Goal: Task Accomplishment & Management: Complete application form

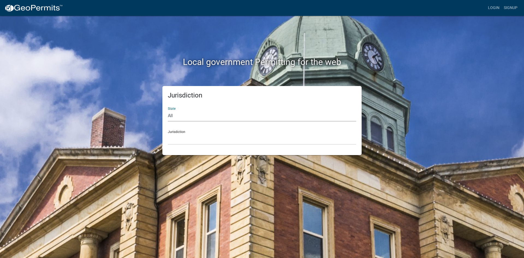
click at [284, 116] on select "All [US_STATE] [US_STATE] [US_STATE] [US_STATE] [US_STATE] [US_STATE] [US_STATE…" at bounding box center [262, 115] width 188 height 11
select select "[US_STATE]"
click at [168, 110] on select "All [US_STATE] [US_STATE] [US_STATE] [US_STATE] [US_STATE] [US_STATE] [US_STATE…" at bounding box center [262, 115] width 188 height 11
click at [198, 132] on div "Jurisdiction City of [GEOGRAPHIC_DATA], [US_STATE] City of [GEOGRAPHIC_DATA], […" at bounding box center [262, 135] width 188 height 19
click at [176, 131] on div "Jurisdiction City of [GEOGRAPHIC_DATA], [US_STATE] City of [GEOGRAPHIC_DATA], […" at bounding box center [262, 135] width 188 height 19
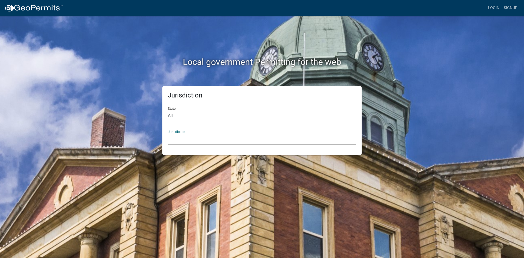
click at [175, 142] on select "City of [GEOGRAPHIC_DATA], [US_STATE] City of [GEOGRAPHIC_DATA], [US_STATE] Cit…" at bounding box center [262, 139] width 188 height 11
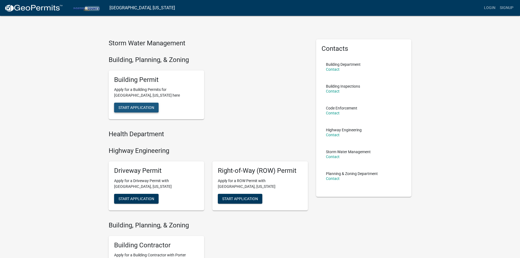
click at [138, 109] on span "Start Application" at bounding box center [137, 107] width 36 height 4
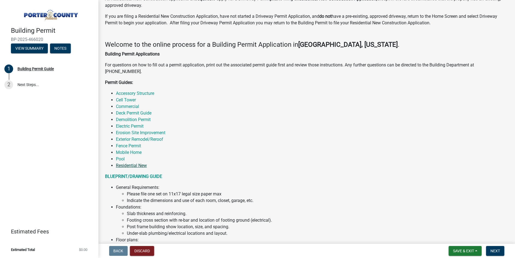
scroll to position [82, 0]
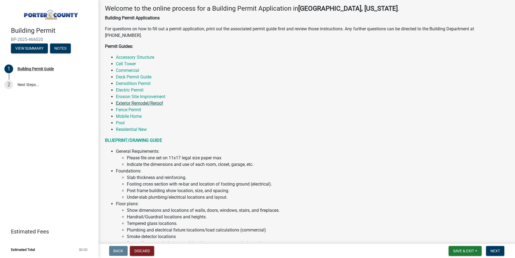
click at [139, 104] on link "Exterior Remodel/Reroof" at bounding box center [139, 103] width 47 height 5
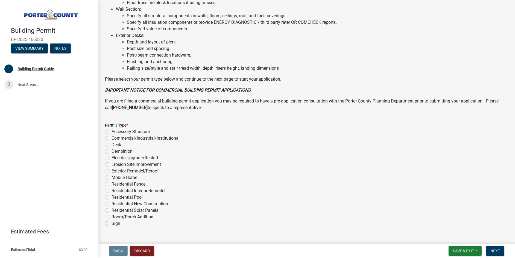
scroll to position [367, 0]
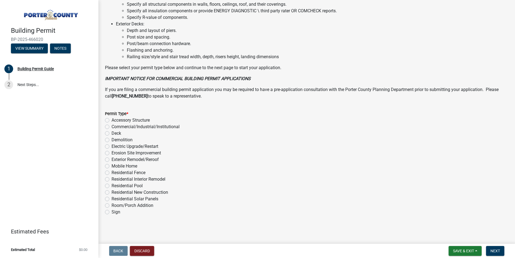
click at [111, 159] on label "Exterior Remodel/Reroof" at bounding box center [134, 159] width 47 height 7
click at [111, 159] on input "Exterior Remodel/Reroof" at bounding box center [113, 158] width 4 height 4
radio input "true"
click at [491, 249] on span "Next" at bounding box center [495, 251] width 10 height 4
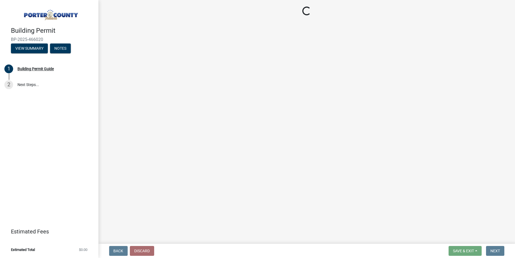
scroll to position [0, 0]
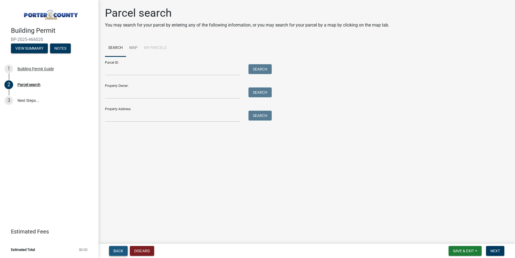
click at [119, 249] on span "Back" at bounding box center [118, 251] width 10 height 4
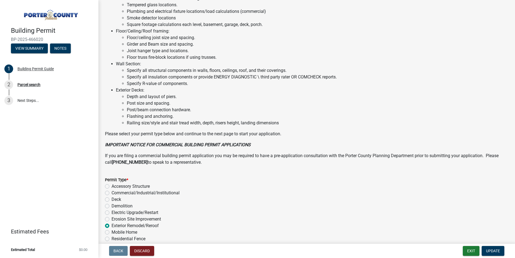
scroll to position [367, 0]
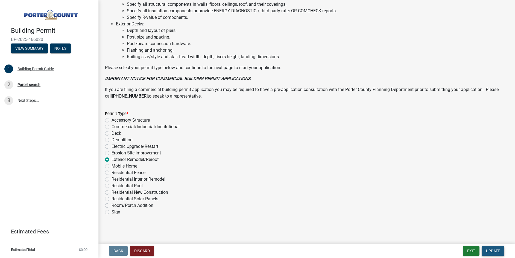
click at [492, 250] on span "Update" at bounding box center [493, 251] width 14 height 4
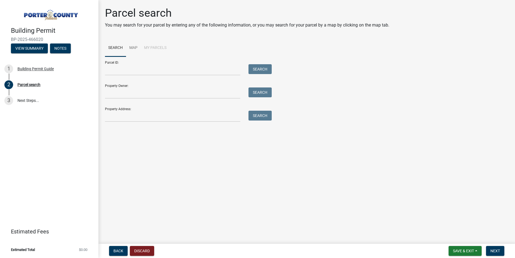
click at [126, 110] on div "Property Address: Search" at bounding box center [187, 112] width 164 height 19
click at [122, 117] on input "Property Address:" at bounding box center [172, 116] width 135 height 11
type input "[STREET_ADDRESS][PERSON_NAME]"
click at [259, 116] on button "Search" at bounding box center [259, 116] width 23 height 10
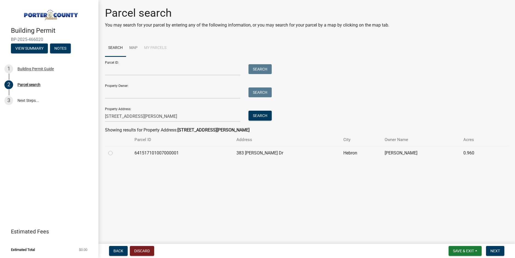
click at [115, 150] on label at bounding box center [115, 150] width 0 height 0
click at [115, 153] on input "radio" at bounding box center [117, 152] width 4 height 4
radio input "true"
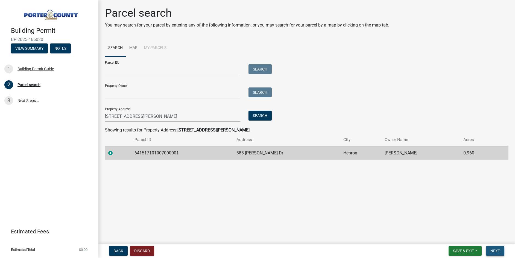
click at [496, 251] on span "Next" at bounding box center [495, 251] width 10 height 4
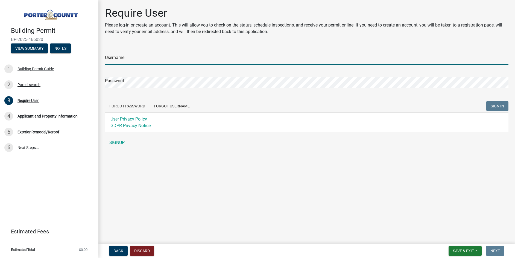
type input "PERMITS DEPARTMENT"
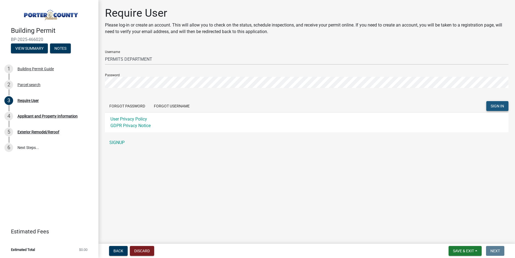
click at [495, 108] on span "SIGN IN" at bounding box center [496, 106] width 13 height 4
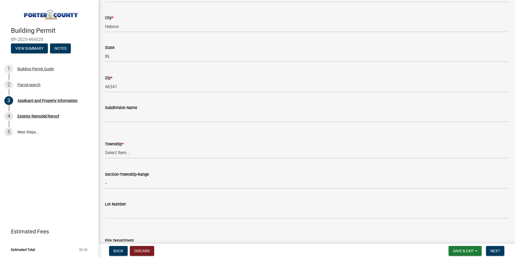
scroll to position [137, 0]
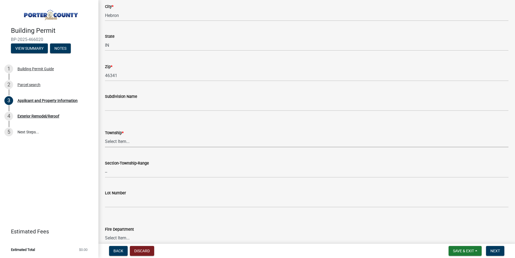
click at [118, 141] on select "Select Item... [PERSON_NAME][GEOGRAPHIC_DATA] [PERSON_NAME][GEOGRAPHIC_DATA] [G…" at bounding box center [306, 141] width 403 height 11
click at [105, 136] on select "Select Item... [PERSON_NAME][GEOGRAPHIC_DATA] [PERSON_NAME][GEOGRAPHIC_DATA] [G…" at bounding box center [306, 141] width 403 height 11
select select "727dfea8-a90f-47eb-b41f-dba829b609f5"
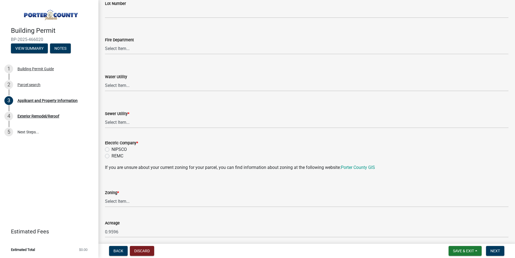
scroll to position [355, 0]
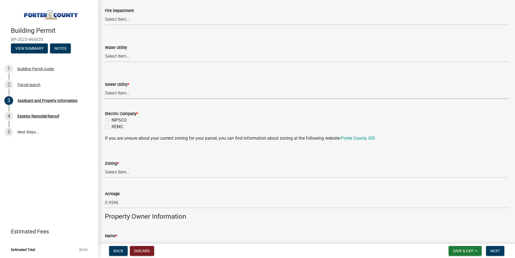
click at [117, 94] on select "Select Item... Aqua [US_STATE] Inc Damon Run Falling Waters Lake Eliza - LEACD …" at bounding box center [306, 93] width 403 height 11
click at [105, 88] on select "Select Item... Aqua [US_STATE] Inc Damon Run Falling Waters Lake Eliza - LEACD …" at bounding box center [306, 93] width 403 height 11
select select "70f77741-be3f-462c-9899-91d8ca390455"
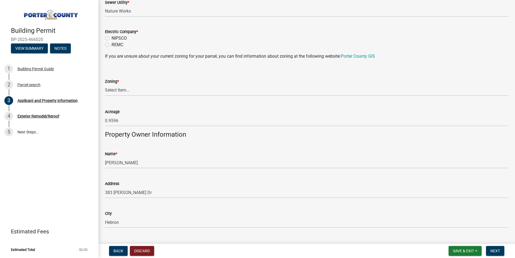
click at [111, 37] on label "NIPSCO" at bounding box center [118, 38] width 15 height 7
click at [111, 37] on input "NIPSCO" at bounding box center [113, 37] width 4 height 4
radio input "true"
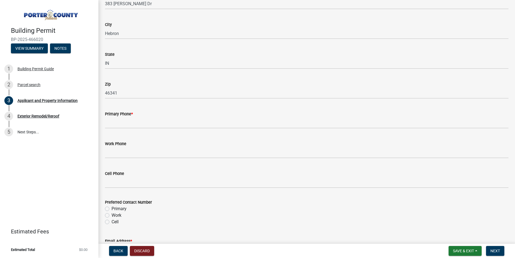
scroll to position [655, 0]
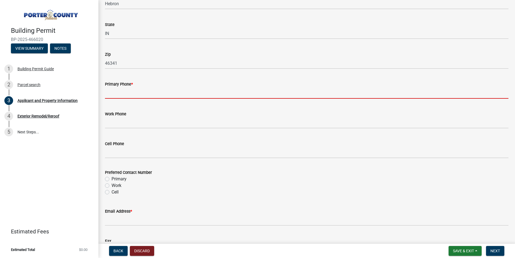
click at [118, 94] on input "Primary Phone *" at bounding box center [306, 92] width 403 height 11
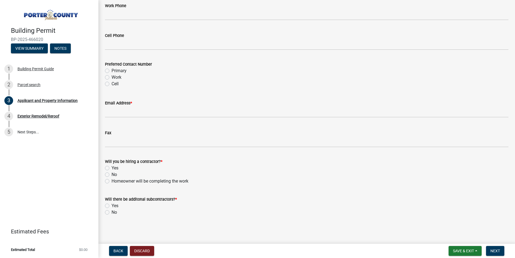
scroll to position [764, 0]
type input "[PHONE_NUMBER]"
click at [111, 70] on label "Primary" at bounding box center [118, 70] width 15 height 7
click at [111, 70] on input "Primary" at bounding box center [113, 69] width 4 height 4
radio input "true"
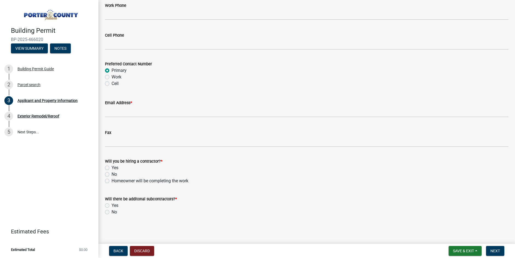
click at [111, 167] on label "Yes" at bounding box center [114, 167] width 7 height 7
click at [111, 167] on input "Yes" at bounding box center [113, 166] width 4 height 4
radio input "true"
click at [111, 211] on label "No" at bounding box center [113, 212] width 5 height 7
click at [111, 211] on input "No" at bounding box center [113, 211] width 4 height 4
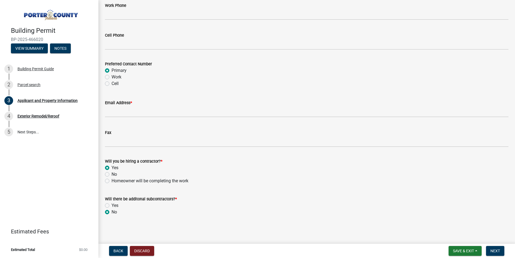
radio input "true"
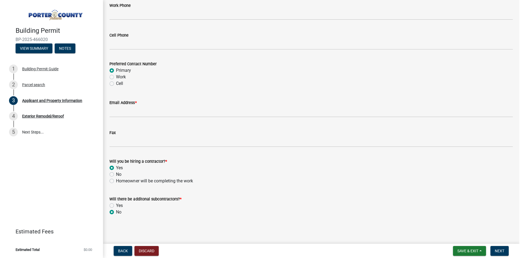
scroll to position [764, 0]
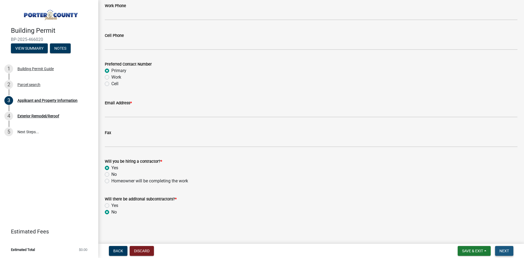
click at [504, 250] on span "Next" at bounding box center [505, 251] width 10 height 4
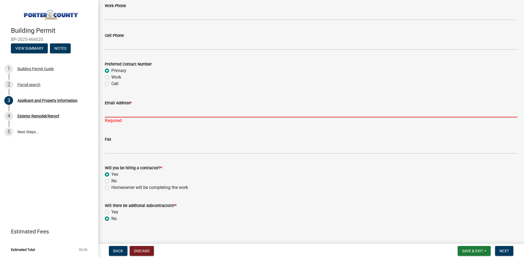
click at [133, 108] on input "Email Address *" at bounding box center [311, 111] width 413 height 11
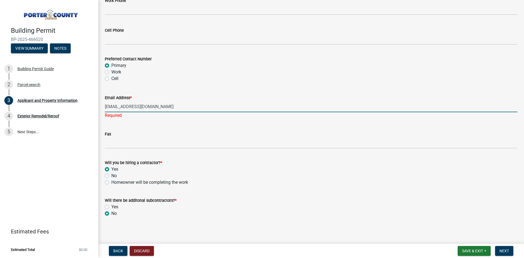
scroll to position [781, 0]
type input "[EMAIL_ADDRESS][DOMAIN_NAME]"
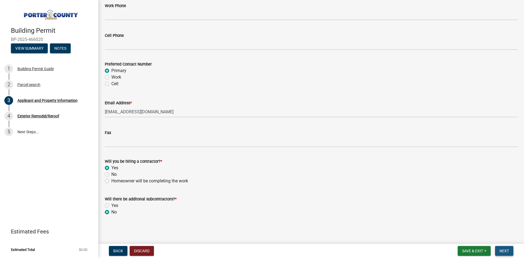
scroll to position [775, 0]
click at [507, 252] on span "Next" at bounding box center [505, 251] width 10 height 4
click at [502, 251] on span "Next" at bounding box center [505, 251] width 10 height 4
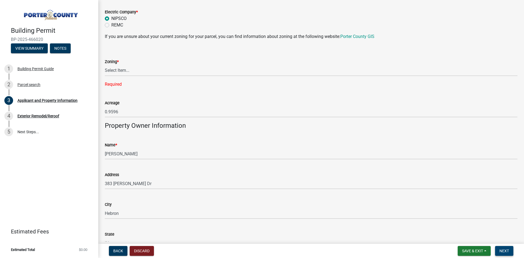
scroll to position [447, 0]
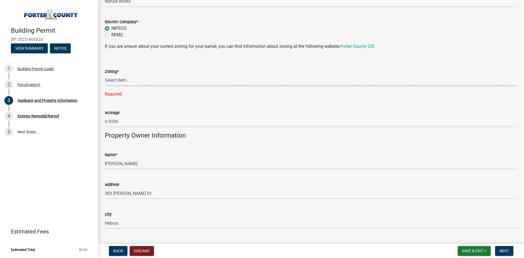
click at [123, 79] on select "Select Item... A1 A2 CH CM CN I1 I2 I3 IN MP OT P1 P2 PUD R1 R2 R3 R4 RL RR" at bounding box center [311, 80] width 413 height 11
click at [130, 79] on select "Select Item... A1 A2 CH CM CN I1 I2 I3 IN MP OT P1 P2 PUD R1 R2 R3 R4 RL RR" at bounding box center [311, 80] width 413 height 11
click at [105, 75] on select "Select Item... A1 A2 CH CM CN I1 I2 I3 IN MP OT P1 P2 PUD R1 R2 R3 R4 RL RR" at bounding box center [311, 80] width 413 height 11
select select "e2d1b1d7-ccc9-456b-9e96-e16306515997"
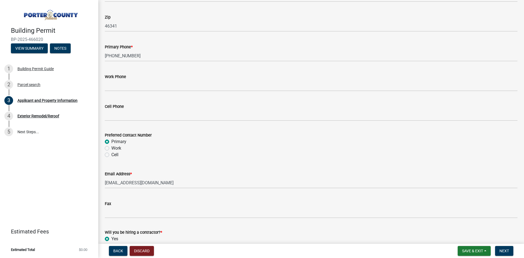
scroll to position [764, 0]
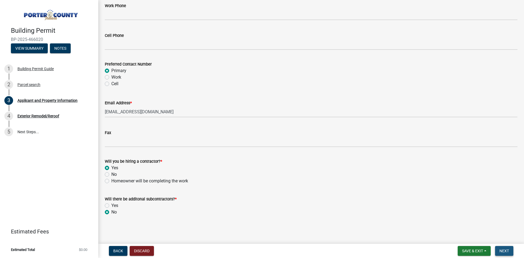
click at [502, 250] on span "Next" at bounding box center [505, 251] width 10 height 4
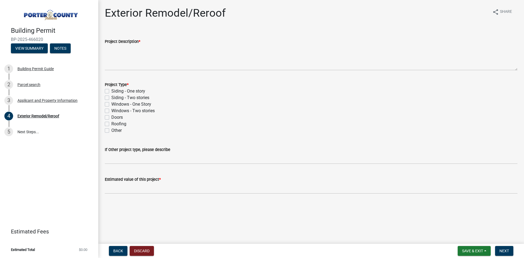
click at [111, 104] on label "Windows - One Story" at bounding box center [131, 104] width 40 height 7
click at [111, 104] on input "Windows - One Story" at bounding box center [113, 103] width 4 height 4
checkbox input "true"
checkbox input "false"
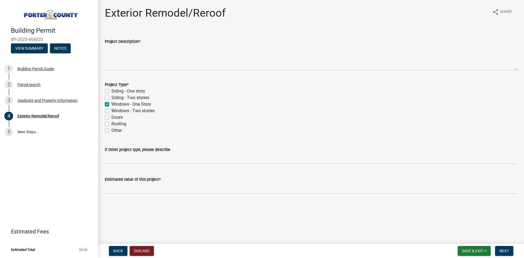
checkbox input "true"
checkbox input "false"
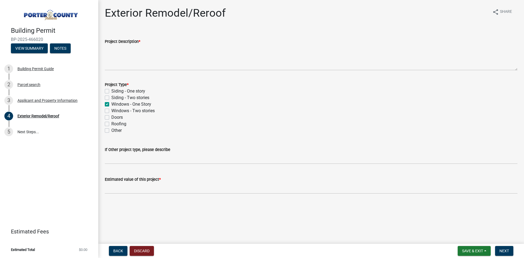
click at [111, 117] on label "Doors" at bounding box center [116, 117] width 11 height 7
click at [111, 117] on input "Doors" at bounding box center [113, 116] width 4 height 4
checkbox input "true"
checkbox input "false"
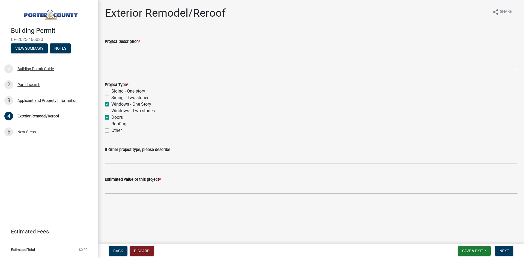
checkbox input "true"
checkbox input "false"
checkbox input "true"
checkbox input "false"
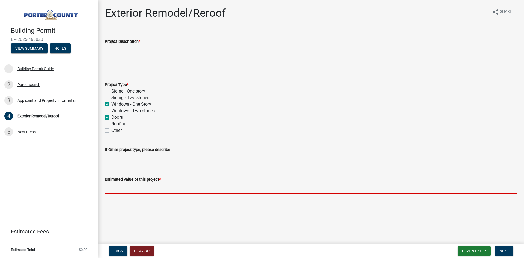
click at [118, 190] on input "text" at bounding box center [311, 188] width 413 height 11
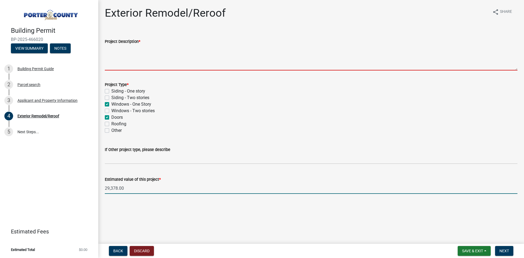
type input "29378"
click at [117, 60] on textarea "Project Description *" at bounding box center [311, 58] width 413 height 26
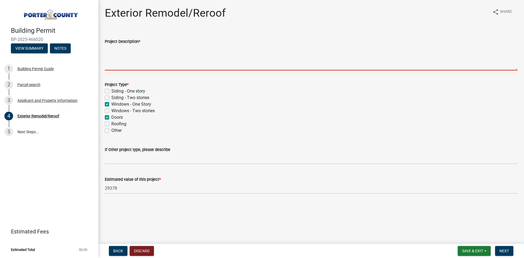
type textarea "Z"
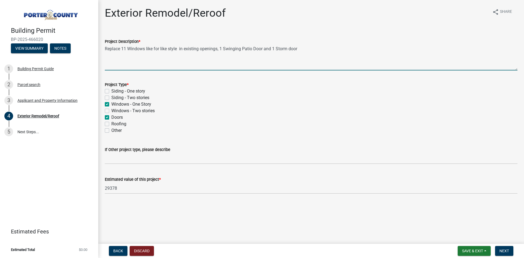
click at [219, 49] on textarea "Replace 11 Windows like for like style in existing openings, 1 Swinging Patio D…" at bounding box center [311, 58] width 413 height 26
click at [183, 47] on textarea "Replace 11 Windows like for like style, 1 Swinging Patio Door and 1 Storm door" at bounding box center [311, 58] width 413 height 26
click at [262, 50] on textarea "Replace 11 Windows like for like style, 1Swinging Patio Door and 1 Storm door" at bounding box center [311, 58] width 413 height 26
type textarea "Replace 11 Windows like for like style, 1Swinging Patio Door and 1 Storm door a…"
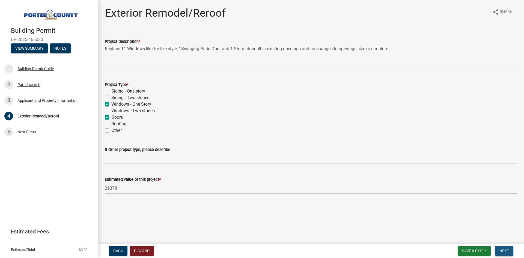
click at [506, 253] on span "Next" at bounding box center [505, 251] width 10 height 4
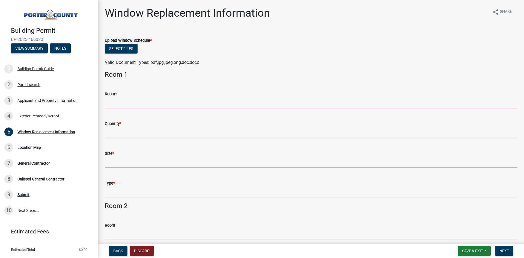
click at [123, 100] on input "Room *" at bounding box center [311, 102] width 413 height 11
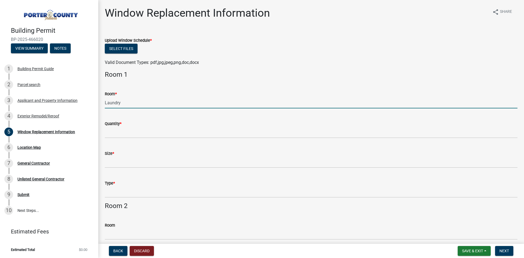
type input "Laundry"
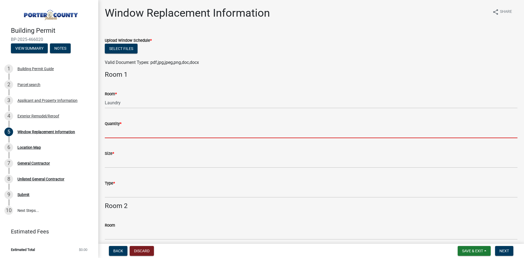
click at [117, 131] on input "Quantity *" at bounding box center [311, 132] width 413 height 11
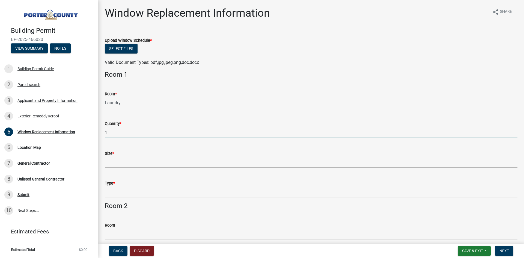
type input "1"
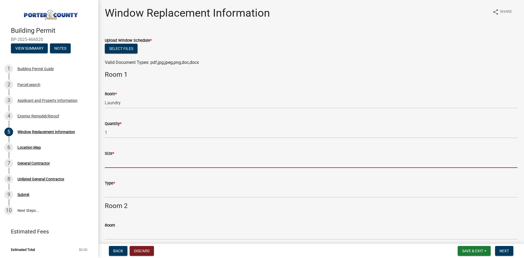
click at [113, 159] on input "Size *" at bounding box center [311, 162] width 413 height 11
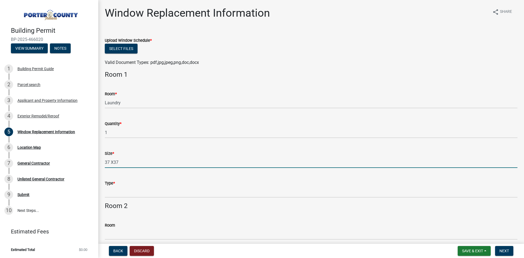
click at [114, 161] on input "37 X37" at bounding box center [311, 162] width 413 height 11
type input "37 X 37"
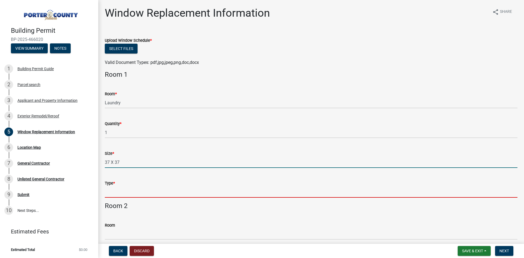
click at [115, 188] on input "Type *" at bounding box center [311, 192] width 413 height 11
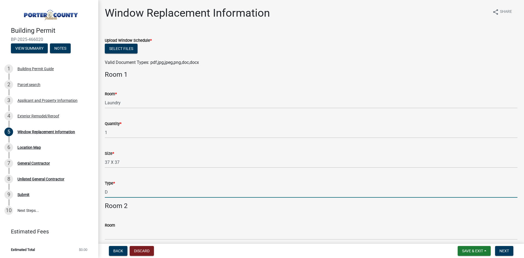
type input "Double Hung"
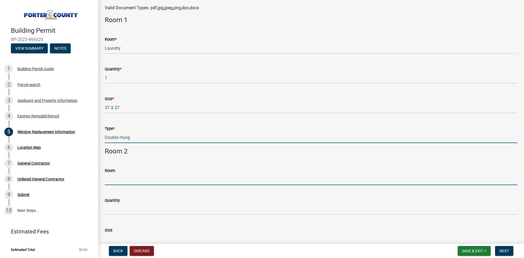
click at [117, 179] on input "Room" at bounding box center [311, 179] width 413 height 11
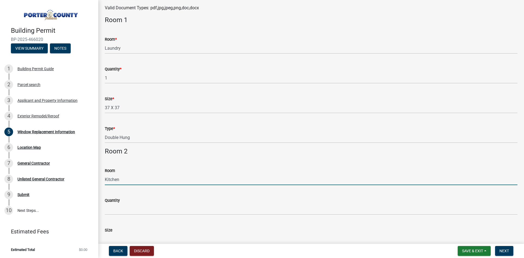
type input "Kitchen"
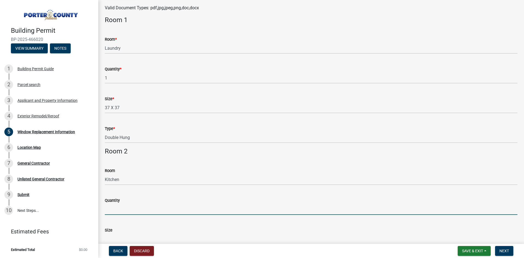
click at [118, 208] on input "Quantity" at bounding box center [311, 209] width 413 height 11
type input "1"
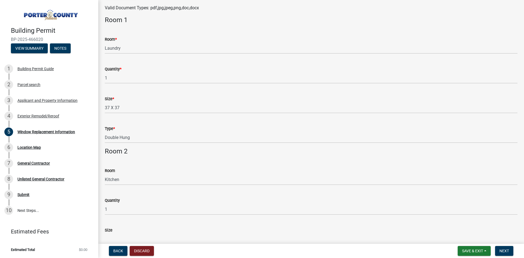
click at [120, 235] on input "Size" at bounding box center [311, 239] width 413 height 11
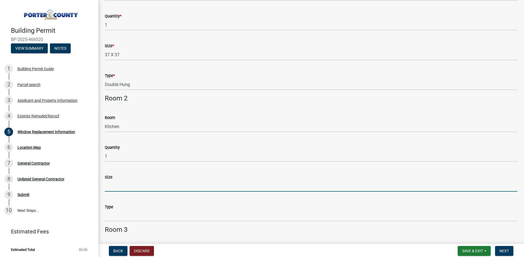
scroll to position [109, 0]
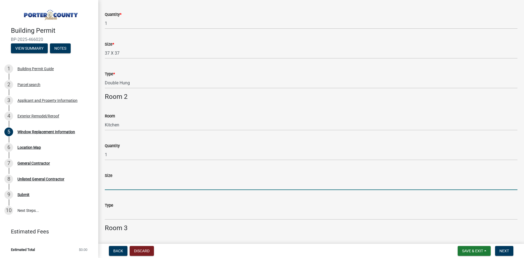
click at [111, 183] on input "Size" at bounding box center [311, 184] width 413 height 11
click at [122, 184] on input "37 X 7" at bounding box center [311, 184] width 413 height 11
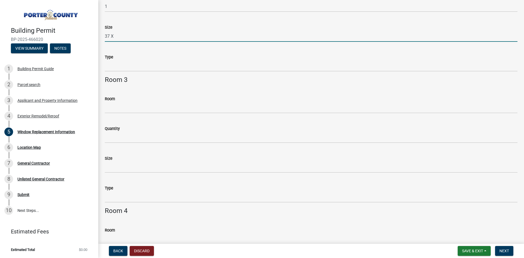
scroll to position [209, 0]
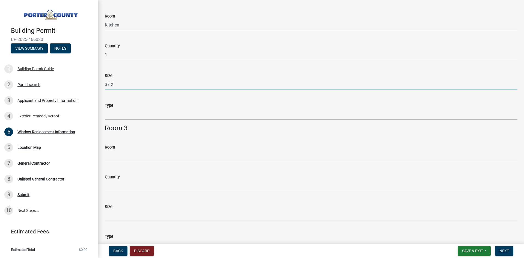
click at [123, 85] on input "37 X" at bounding box center [311, 84] width 413 height 11
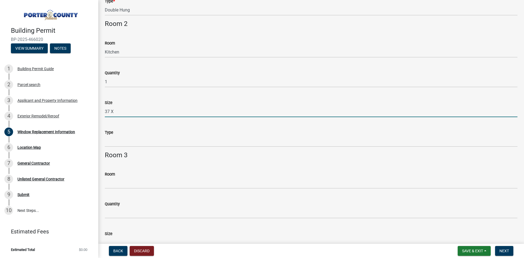
scroll to position [182, 0]
click at [124, 111] on input "37 X" at bounding box center [311, 111] width 413 height 11
click at [116, 111] on input "37 X 37" at bounding box center [311, 111] width 413 height 11
type input "37 X 37"
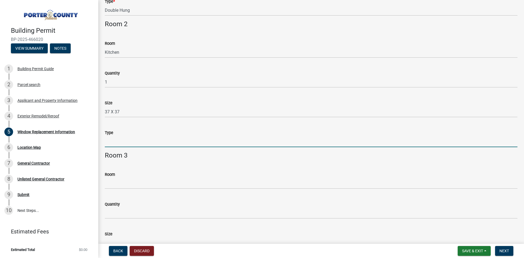
click at [117, 141] on input "Type" at bounding box center [311, 141] width 413 height 11
type input "Double Hung"
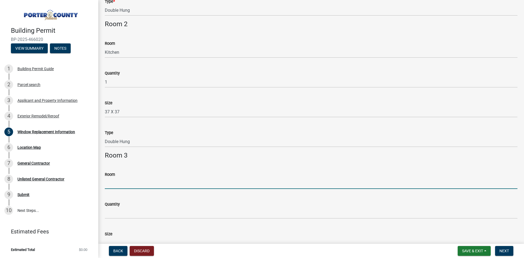
click at [112, 182] on input "Room" at bounding box center [311, 183] width 413 height 11
type input "Dining Room"
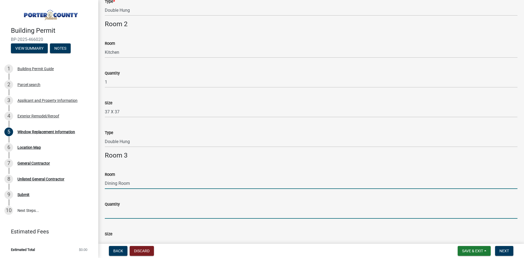
click at [113, 209] on input "Quantity" at bounding box center [311, 213] width 413 height 11
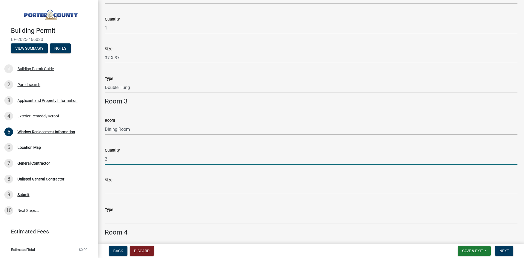
scroll to position [237, 0]
type input "2"
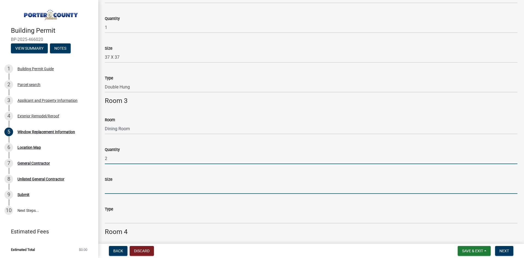
click at [116, 191] on input "Size" at bounding box center [311, 188] width 413 height 11
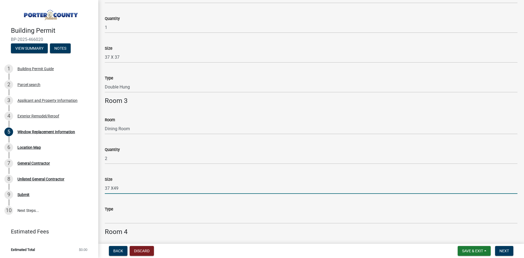
click at [114, 188] on input "37 X49" at bounding box center [311, 188] width 413 height 11
type input "37 X 49"
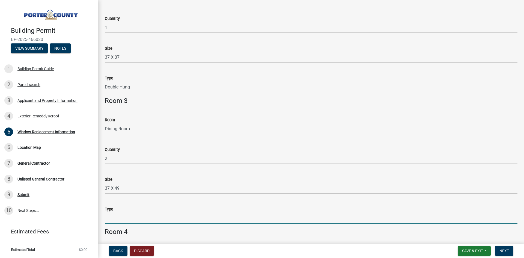
click at [114, 216] on input "Type" at bounding box center [311, 217] width 413 height 11
type input "Double Hung"
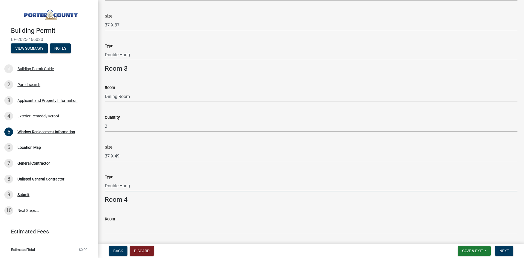
scroll to position [318, 0]
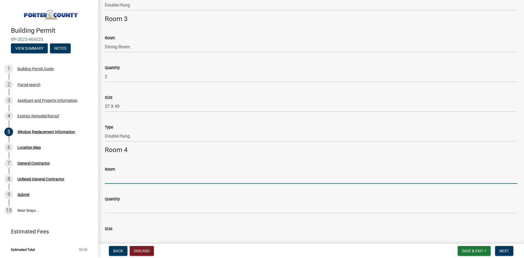
click at [118, 180] on input "Room" at bounding box center [311, 178] width 413 height 11
type input "bedroom (first floor)"
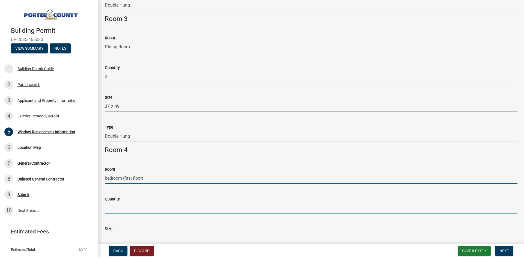
click at [110, 207] on input "Quantity" at bounding box center [311, 207] width 413 height 11
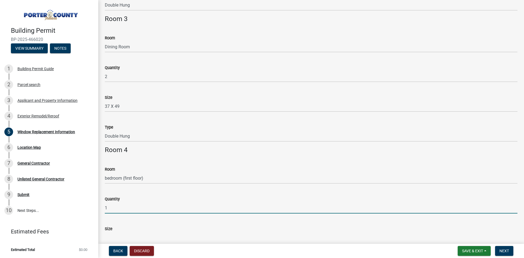
type input "1"
click at [110, 234] on input "Size" at bounding box center [311, 237] width 413 height 11
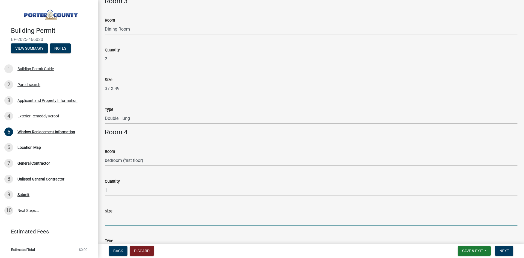
scroll to position [346, 0]
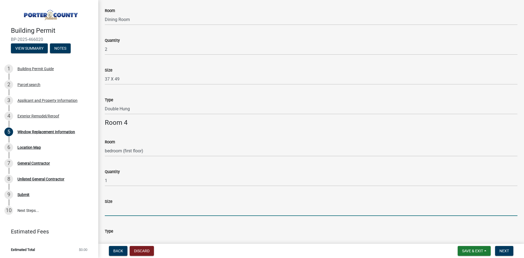
click at [111, 212] on input "Size" at bounding box center [311, 210] width 413 height 11
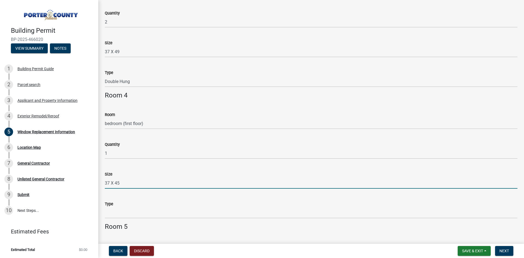
type input "37 X 45"
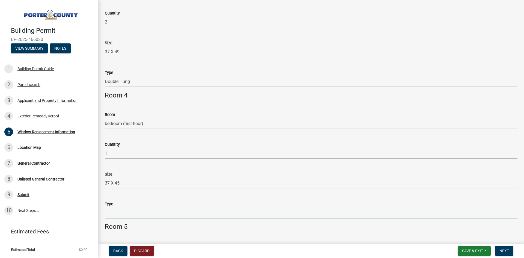
click at [112, 212] on input "Type" at bounding box center [311, 212] width 413 height 11
type input "Double Hung"
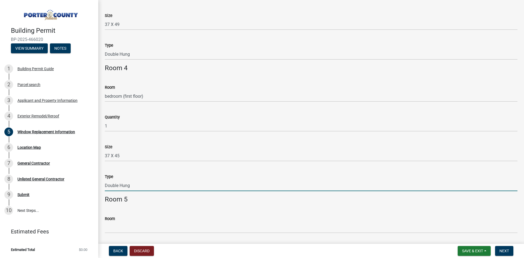
scroll to position [428, 0]
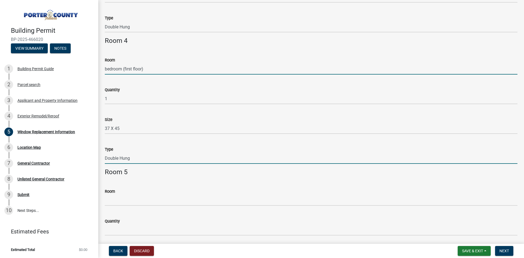
click at [122, 69] on input "bedroom (first floor)" at bounding box center [311, 68] width 413 height 11
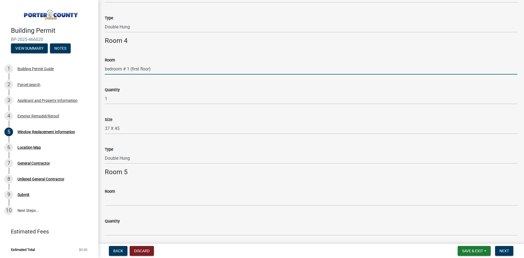
type input "bedroom # 1 (first floor)"
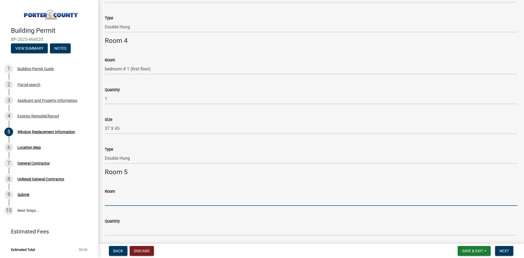
click at [115, 199] on input "Room" at bounding box center [311, 200] width 413 height 11
type input "Bed room # 2"
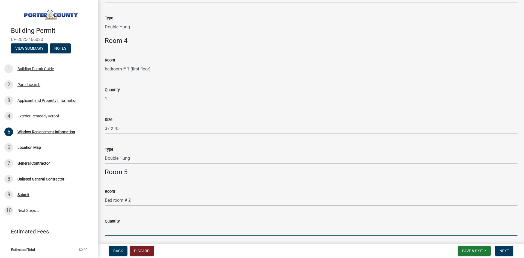
click at [119, 232] on input "Quantity" at bounding box center [311, 230] width 413 height 11
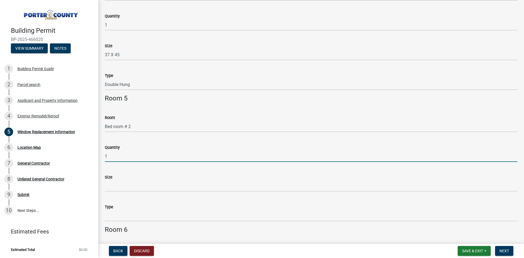
scroll to position [510, 0]
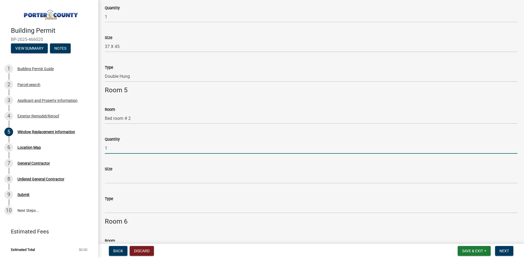
type input "1"
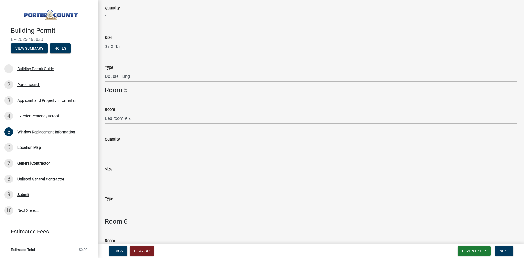
click at [113, 179] on input "Size" at bounding box center [311, 177] width 413 height 11
type input "37 X 45"
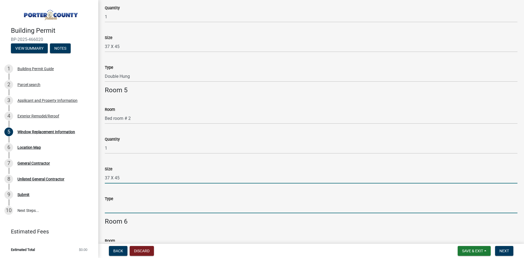
click at [115, 206] on input "Type" at bounding box center [311, 207] width 413 height 11
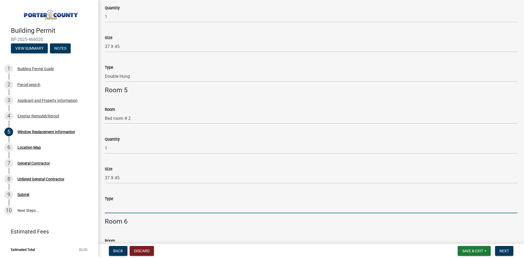
type input "Double Hung"
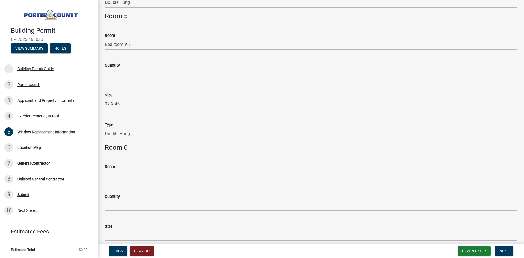
scroll to position [592, 0]
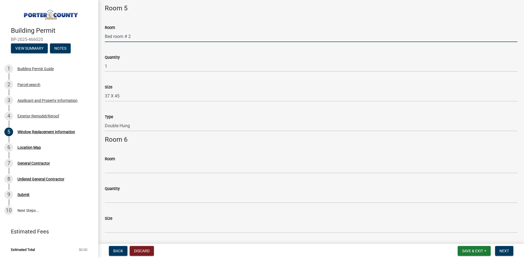
click at [142, 38] on input "Bed room # 2" at bounding box center [311, 36] width 413 height 11
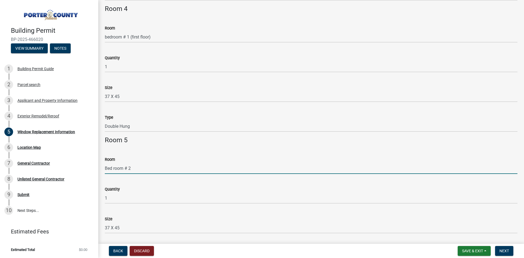
scroll to position [455, 0]
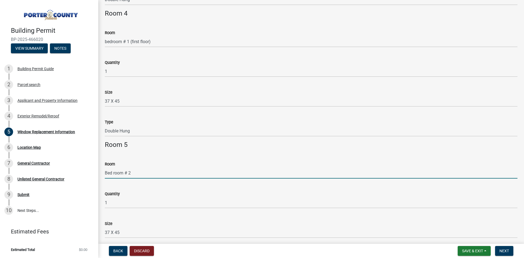
click at [147, 173] on input "Bed room # 2" at bounding box center [311, 172] width 413 height 11
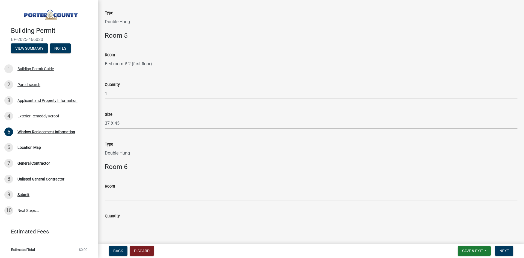
scroll to position [592, 0]
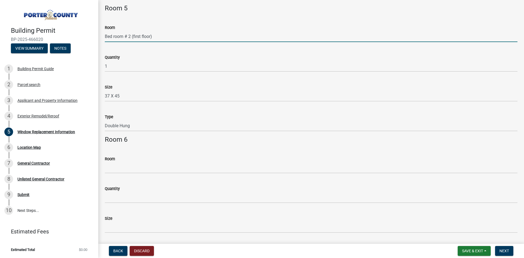
type input "Bed room # 2 (first floor)"
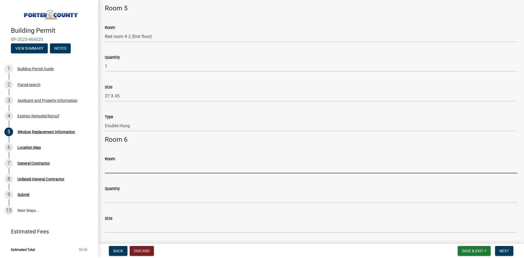
click at [111, 166] on input "Room" at bounding box center [311, 167] width 413 height 11
type input "living room"
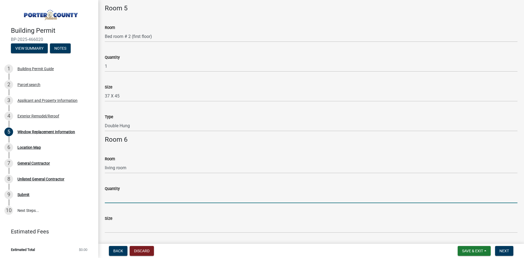
click at [124, 198] on input "Quantity" at bounding box center [311, 197] width 413 height 11
type input "2"
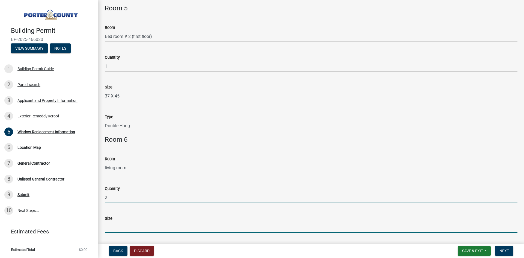
click at [122, 229] on input "Size" at bounding box center [311, 227] width 413 height 11
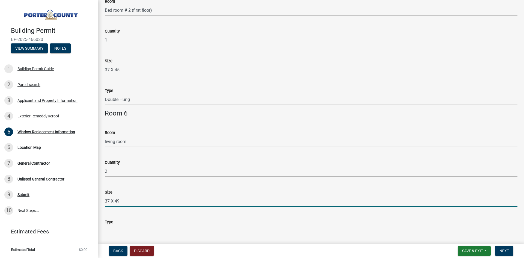
scroll to position [646, 0]
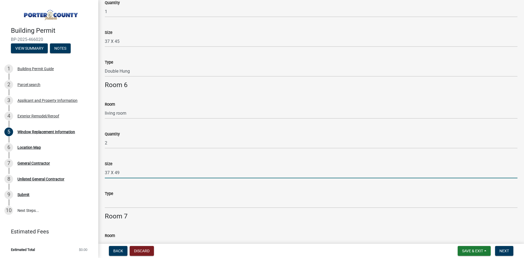
type input "37 X 49"
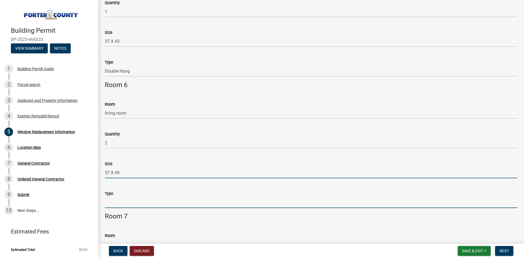
click at [122, 202] on input "Type" at bounding box center [311, 202] width 413 height 11
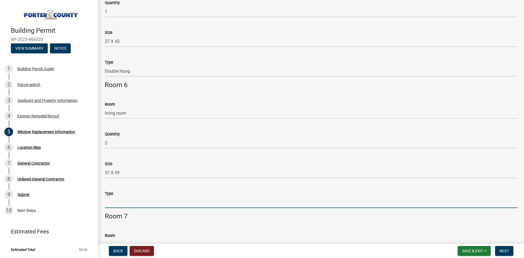
type input "Double Hung"
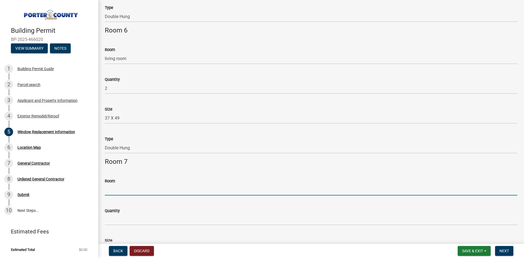
click at [118, 190] on input "Room" at bounding box center [311, 189] width 413 height 11
type input "master bedroom (first floor)"
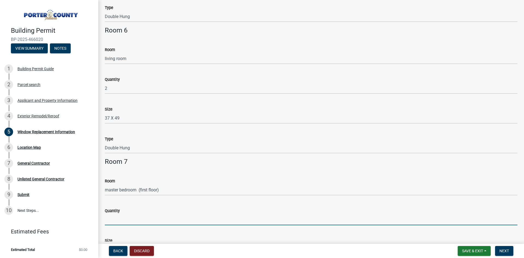
click at [112, 217] on input "Quantity" at bounding box center [311, 219] width 413 height 11
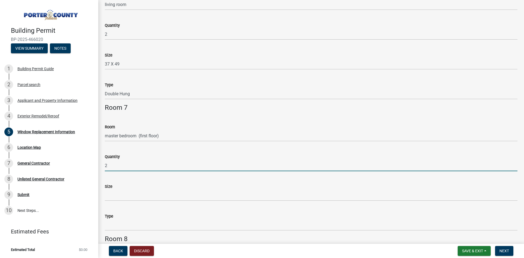
scroll to position [755, 0]
type input "2"
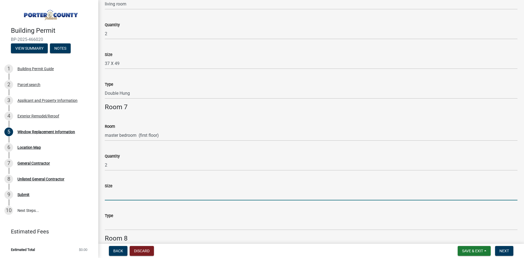
click at [116, 196] on input "Size" at bounding box center [311, 194] width 413 height 11
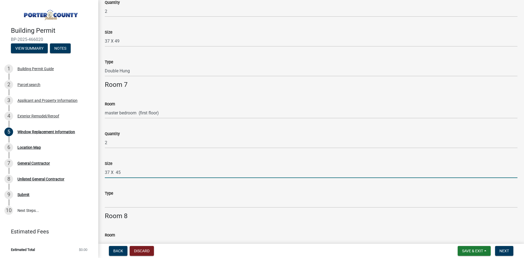
scroll to position [810, 0]
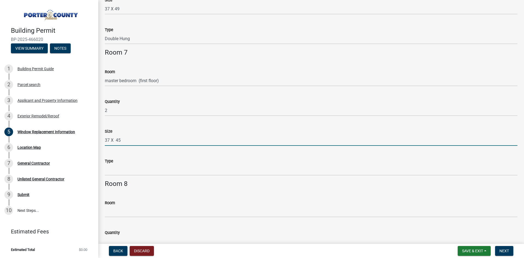
click at [116, 139] on input "37 X 45" at bounding box center [311, 140] width 413 height 11
type input "37 X 45"
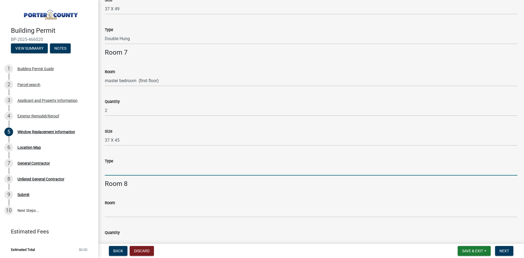
click at [113, 169] on input "Type" at bounding box center [311, 169] width 413 height 11
type input "Double Hung"
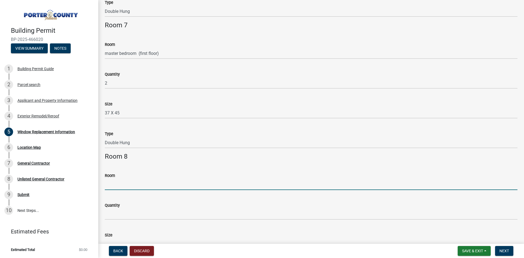
click at [125, 185] on input "Room" at bounding box center [311, 184] width 413 height 11
type input "B"
type input "b"
type input "Bath Room"
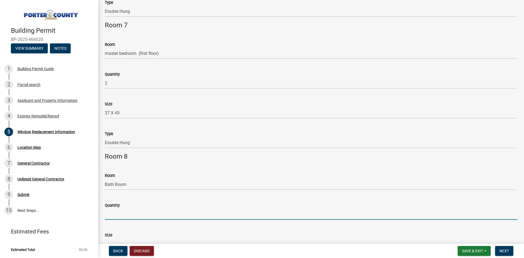
click at [120, 211] on input "Quantity" at bounding box center [311, 214] width 413 height 11
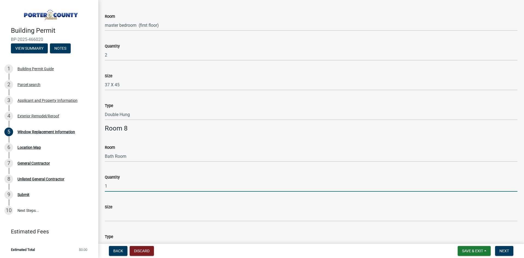
scroll to position [892, 0]
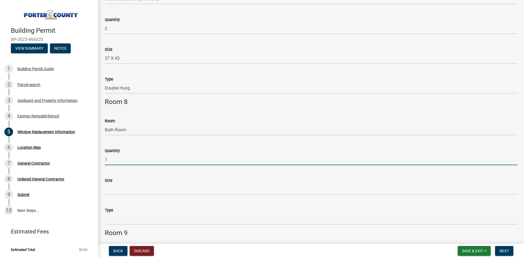
type input "1"
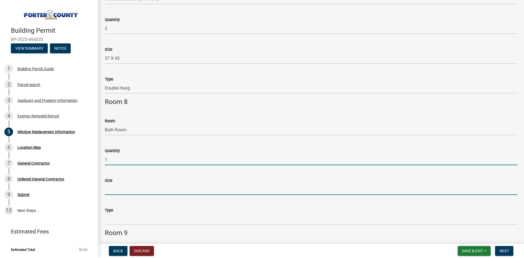
click at [114, 190] on input "Size" at bounding box center [311, 189] width 413 height 11
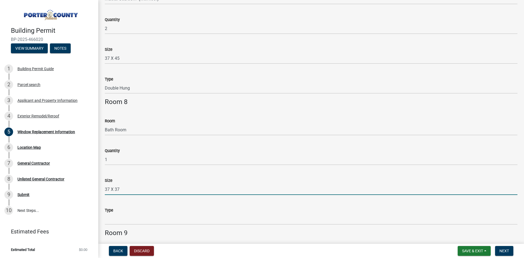
type input "37 X 37"
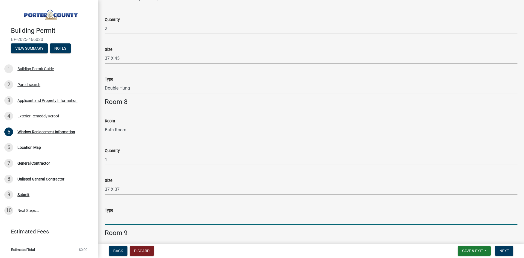
click at [121, 216] on input "Type" at bounding box center [311, 219] width 413 height 11
type input "Double Hung"
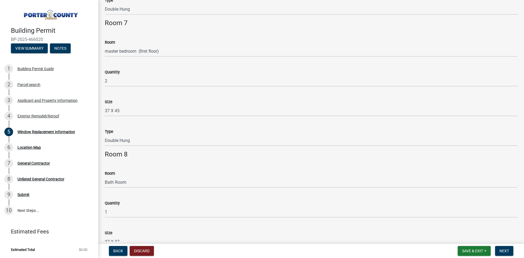
scroll to position [837, 0]
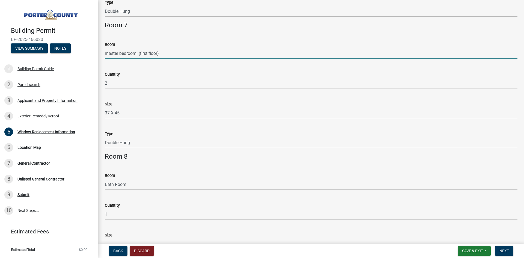
click at [108, 53] on input "master bedroom (first floor)" at bounding box center [311, 53] width 413 height 11
click at [122, 53] on input "Master bedroom (first floor)" at bounding box center [311, 53] width 413 height 11
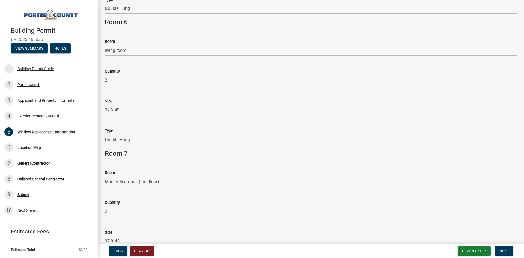
scroll to position [701, 0]
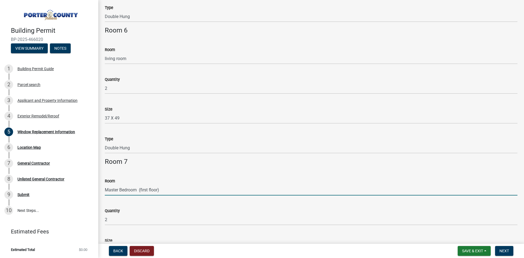
type input "Master Bedroom (first floor)"
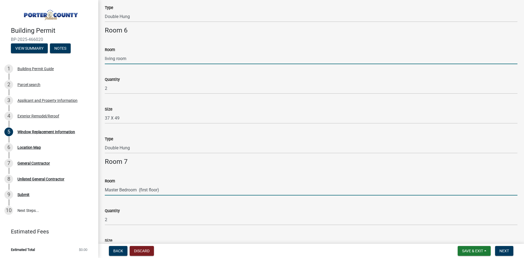
click at [106, 58] on input "living room" at bounding box center [311, 58] width 413 height 11
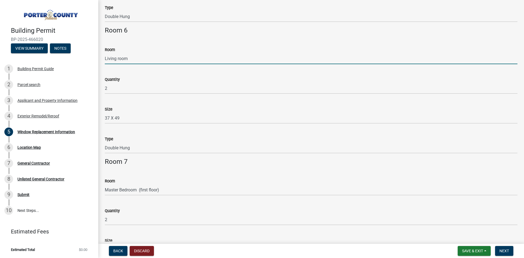
click at [119, 58] on input "Living room" at bounding box center [311, 58] width 413 height 11
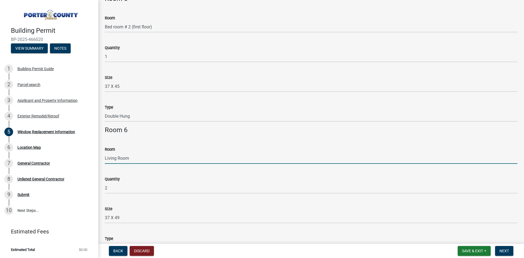
scroll to position [592, 0]
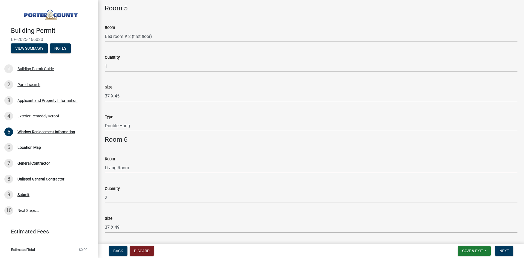
type input "Living Room"
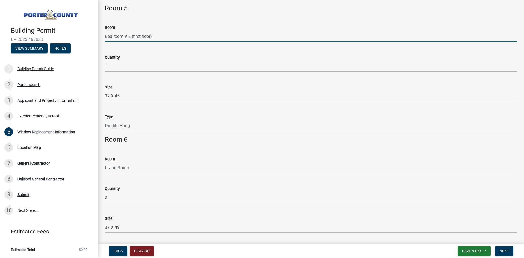
click at [115, 35] on input "Bed room # 2 (first floor)" at bounding box center [311, 36] width 413 height 11
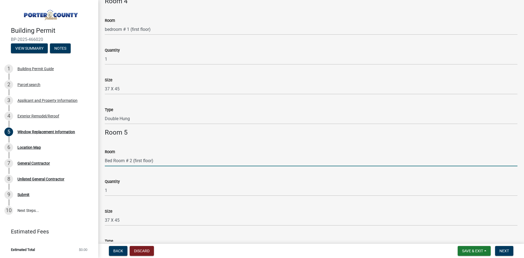
scroll to position [455, 0]
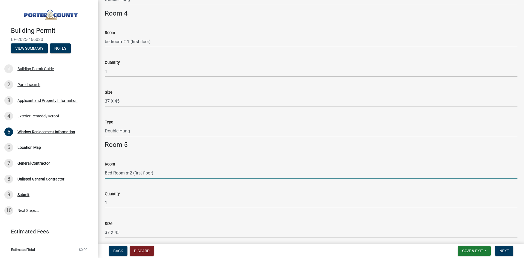
type input "Bed Room # 2 (first floor)"
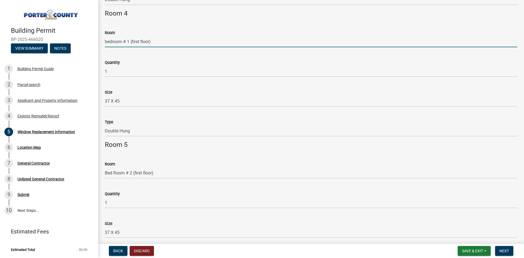
click at [107, 41] on input "bedroom # 1 (first floor)" at bounding box center [311, 41] width 413 height 11
click at [111, 41] on input "bedroom # 1 (first floor)" at bounding box center [311, 41] width 413 height 11
click at [107, 40] on input "bed room # 1 (first floor)" at bounding box center [311, 41] width 413 height 11
click at [116, 42] on input "Bed room # 1 (first floor)" at bounding box center [311, 41] width 413 height 11
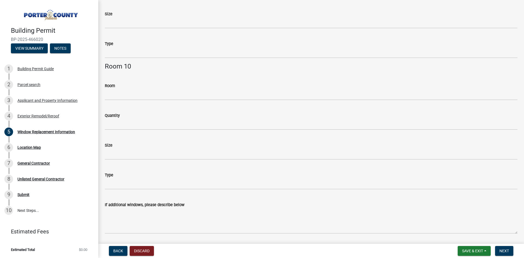
scroll to position [1208, 0]
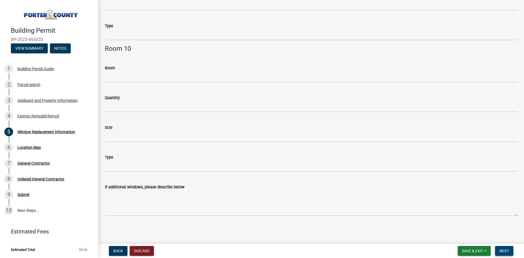
type input "Bed Room # 1 (first floor)"
click at [507, 251] on span "Next" at bounding box center [505, 251] width 10 height 4
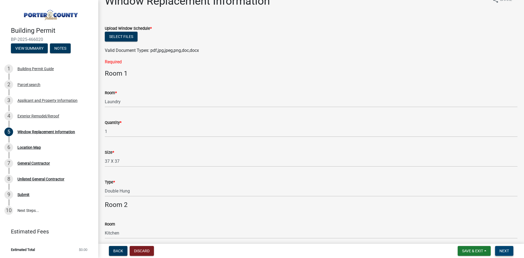
scroll to position [0, 0]
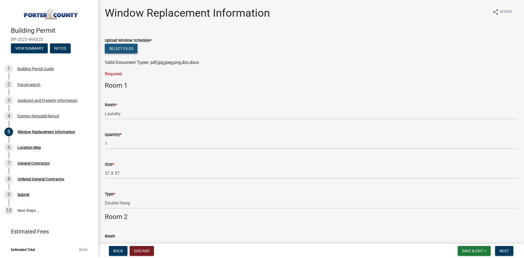
click at [123, 49] on button "Select files" at bounding box center [121, 49] width 33 height 10
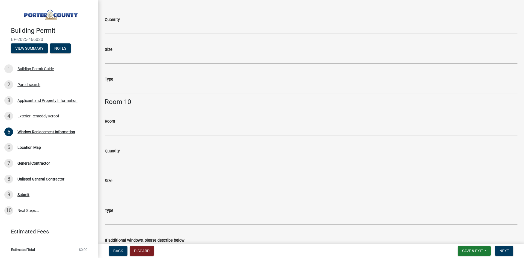
scroll to position [1228, 0]
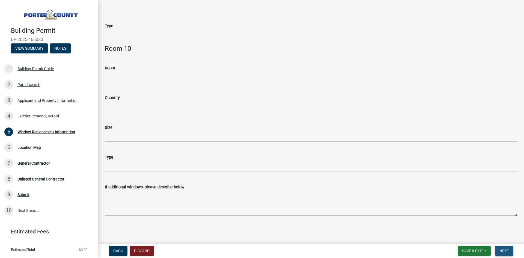
click at [510, 250] on button "Next" at bounding box center [504, 251] width 18 height 10
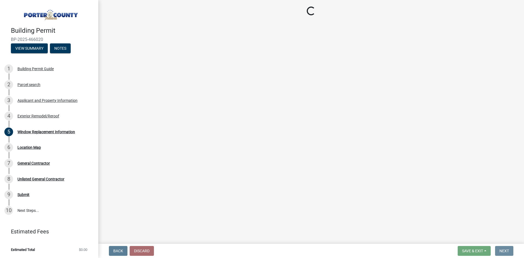
scroll to position [0, 0]
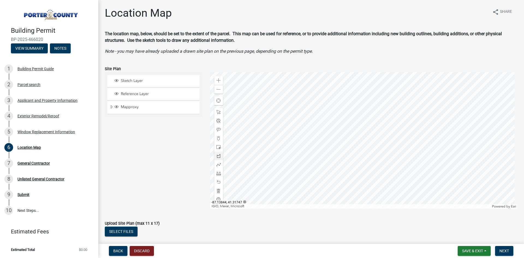
click at [364, 147] on div at bounding box center [364, 140] width 308 height 137
click at [362, 137] on div at bounding box center [364, 140] width 308 height 137
click at [127, 234] on button "Select files" at bounding box center [121, 232] width 33 height 10
click at [503, 251] on span "Next" at bounding box center [505, 251] width 10 height 4
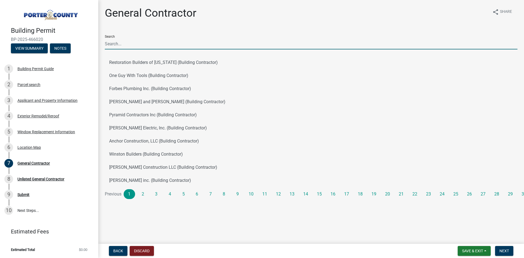
click at [127, 44] on input "Search" at bounding box center [311, 43] width 413 height 11
type input "Feldco"
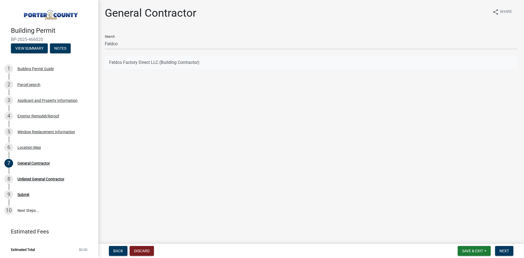
click at [141, 63] on button "Feldco Factory Direct LLC (Building Contractor)" at bounding box center [311, 62] width 413 height 13
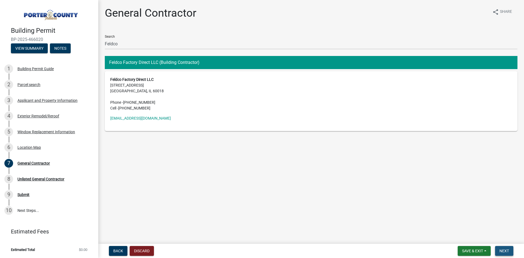
click at [506, 253] on span "Next" at bounding box center [505, 251] width 10 height 4
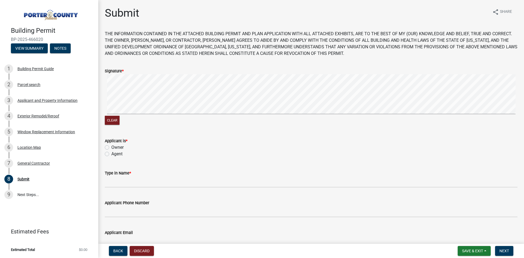
scroll to position [27, 0]
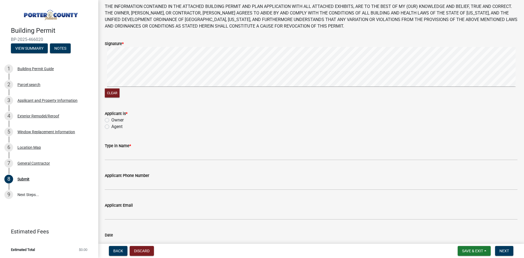
click at [111, 127] on label "Agent" at bounding box center [116, 126] width 11 height 7
click at [111, 127] on input "Agent" at bounding box center [113, 125] width 4 height 4
radio input "true"
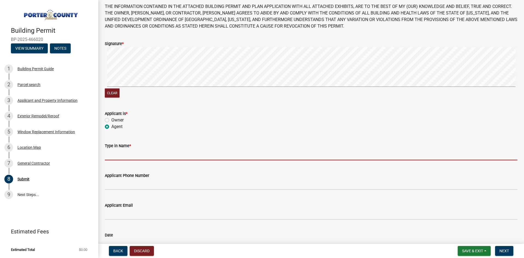
click at [120, 156] on input "Type in Name *" at bounding box center [311, 154] width 413 height 11
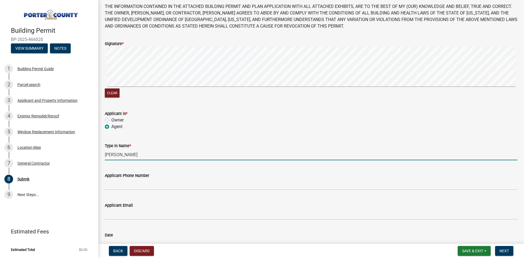
type input "[PERSON_NAME]"
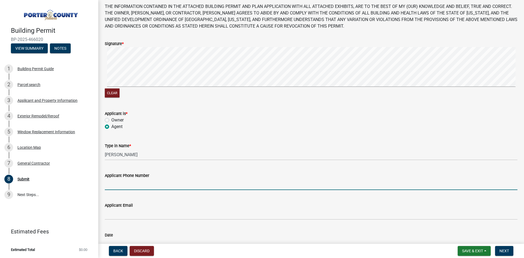
click at [132, 187] on input "Applicant Phone Number" at bounding box center [311, 184] width 413 height 11
type input "[PHONE_NUMBER]"
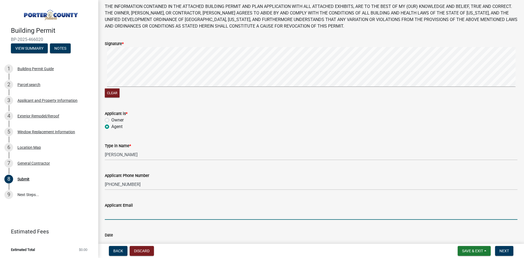
click at [122, 215] on input "Applicant Email" at bounding box center [311, 214] width 413 height 11
type input "[EMAIL_ADDRESS][DOMAIN_NAME]"
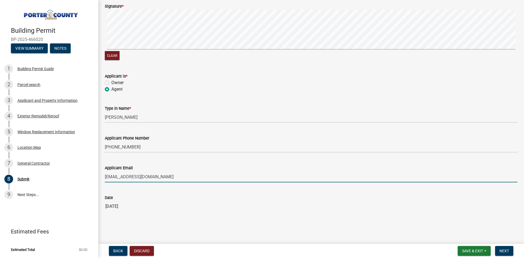
scroll to position [65, 0]
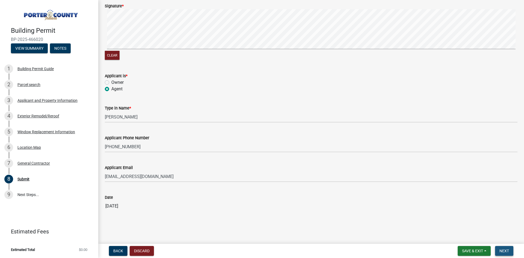
click at [499, 248] on button "Next" at bounding box center [504, 251] width 18 height 10
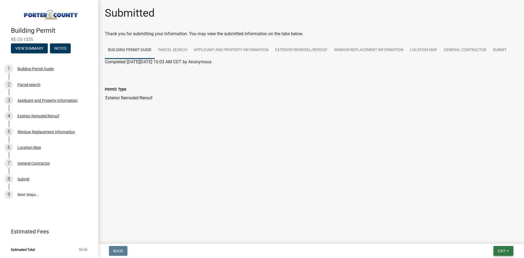
click at [502, 252] on span "Exit" at bounding box center [502, 251] width 8 height 4
